Goal: Navigation & Orientation: Find specific page/section

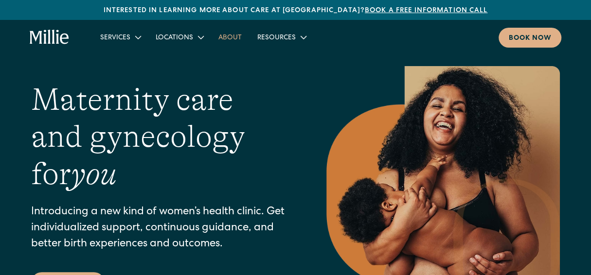
click at [231, 36] on link "About" at bounding box center [230, 37] width 39 height 16
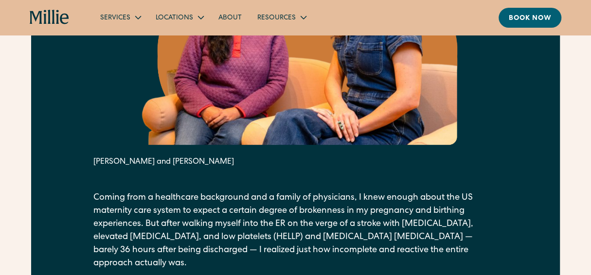
scroll to position [649, 0]
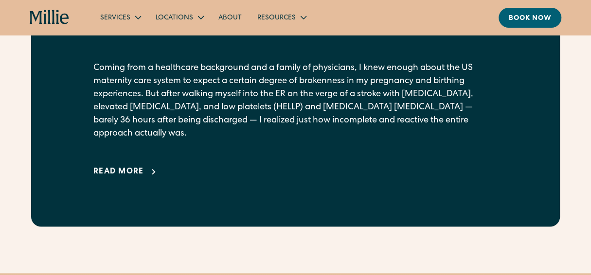
click at [153, 174] on icon at bounding box center [153, 171] width 3 height 5
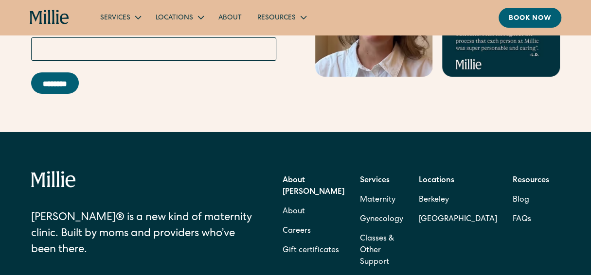
scroll to position [4022, 0]
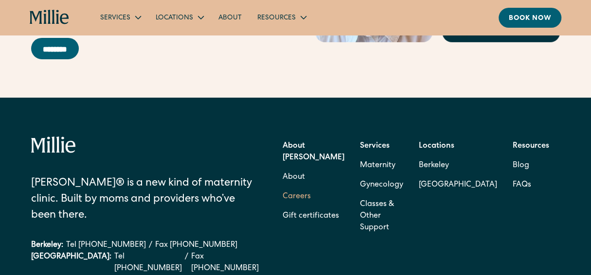
click at [311, 187] on link "Careers" at bounding box center [297, 196] width 28 height 19
